Goal: Check status: Check status

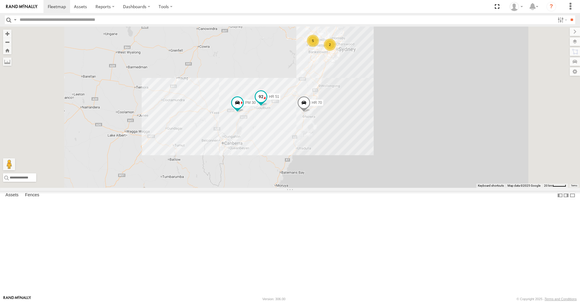
click at [267, 102] on span at bounding box center [261, 96] width 11 height 11
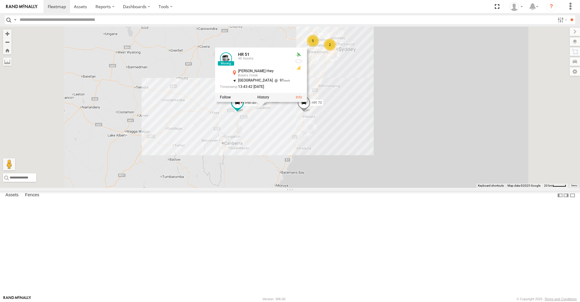
click at [311, 112] on span at bounding box center [303, 104] width 13 height 16
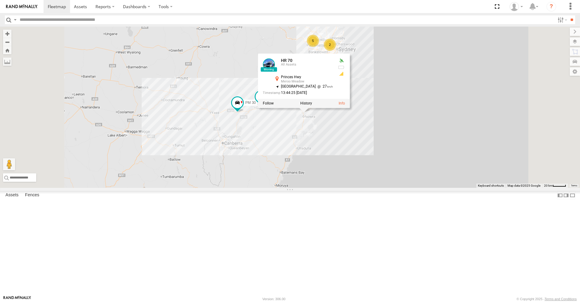
click at [353, 182] on div "HR 51 PM 30 HR 70 5 2 HR 70 All Assets [GEOGRAPHIC_DATA] -34.82319 , 150.60466 …" at bounding box center [290, 107] width 580 height 161
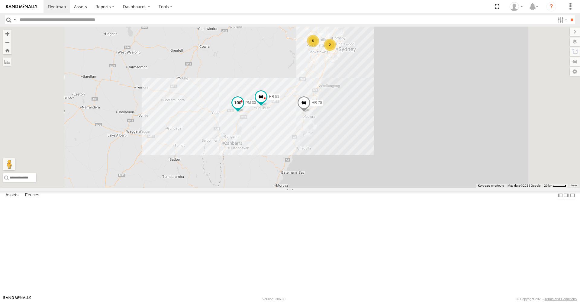
click at [243, 108] on span at bounding box center [237, 102] width 11 height 11
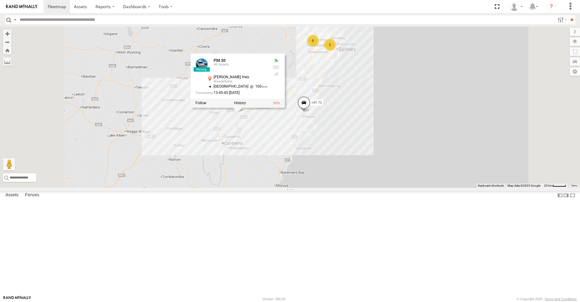
click at [271, 184] on div "HR 51 PM 30 HR 70 5 2 PM 30 All Assets [PERSON_NAME][GEOGRAPHIC_DATA] -34.82154…" at bounding box center [290, 107] width 580 height 161
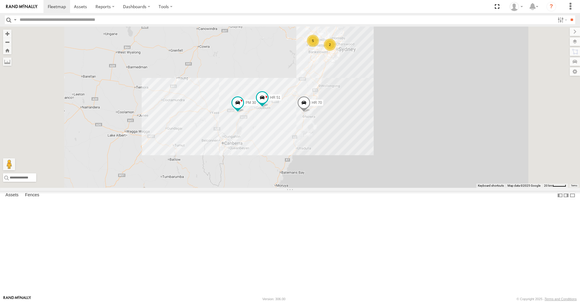
click at [0, 0] on link at bounding box center [0, 0] width 0 height 0
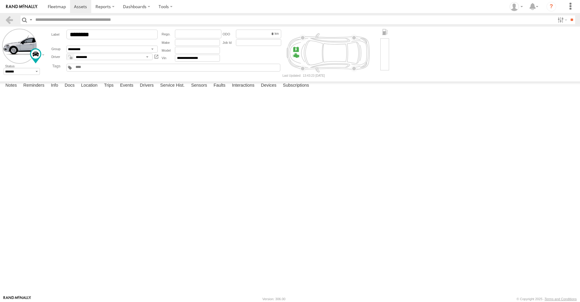
click at [34, 8] on img at bounding box center [21, 7] width 31 height 4
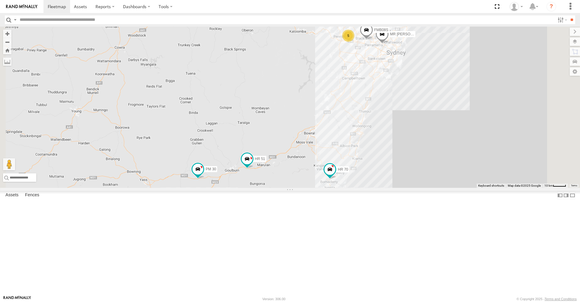
click at [0, 0] on div "MR Truck" at bounding box center [0, 0] width 0 height 0
